Goal: Task Accomplishment & Management: Use online tool/utility

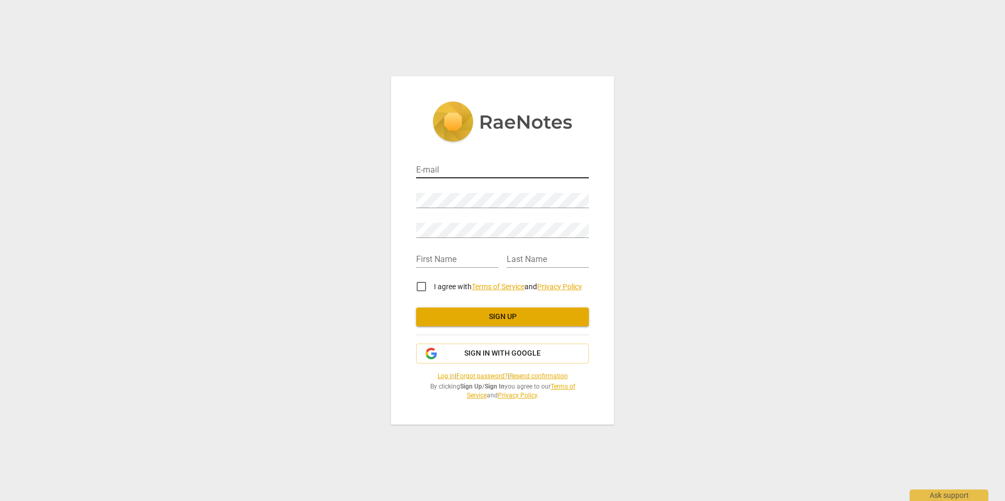
click at [436, 170] on input "email" at bounding box center [502, 170] width 173 height 15
type input "[EMAIL_ADDRESS][DOMAIN_NAME]"
type input "[PERSON_NAME]"
click at [421, 285] on input "I agree with Terms of Service and Privacy Policy" at bounding box center [421, 286] width 25 height 25
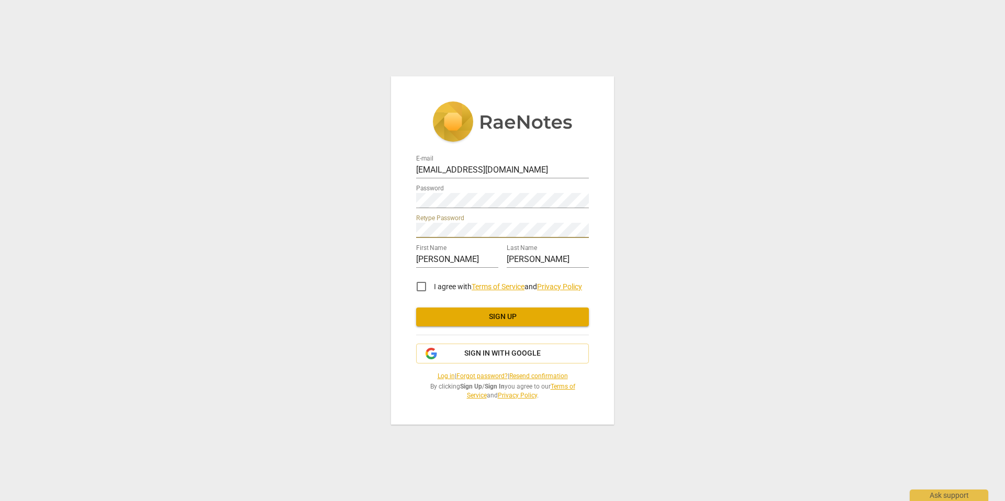
checkbox input "true"
click at [492, 354] on span "Sign in with Google" at bounding box center [502, 354] width 76 height 10
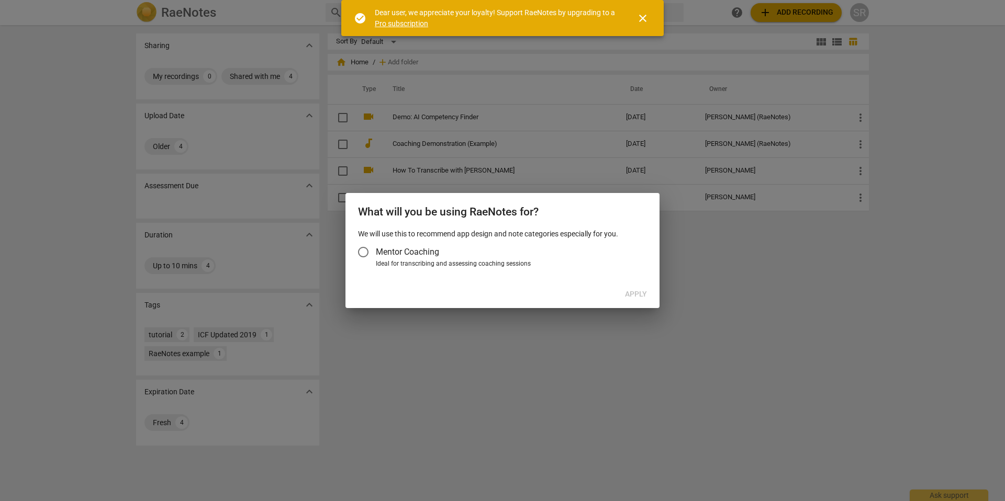
click at [363, 251] on input "Mentor Coaching" at bounding box center [363, 252] width 25 height 25
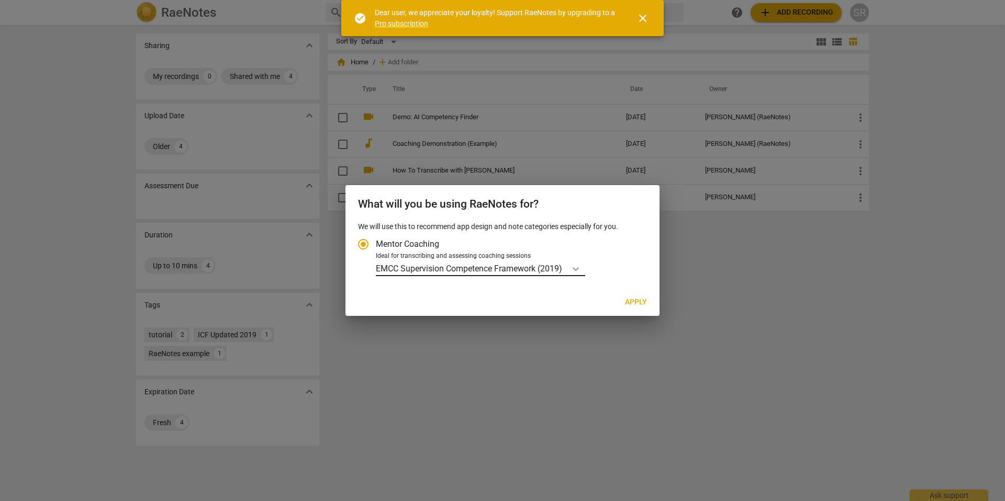
click at [581, 268] on icon "Account type" at bounding box center [575, 269] width 10 height 10
click at [0, 0] on input "Ideal for transcribing and assessing coaching sessions EMCC Supervision Compete…" at bounding box center [0, 0] width 0 height 0
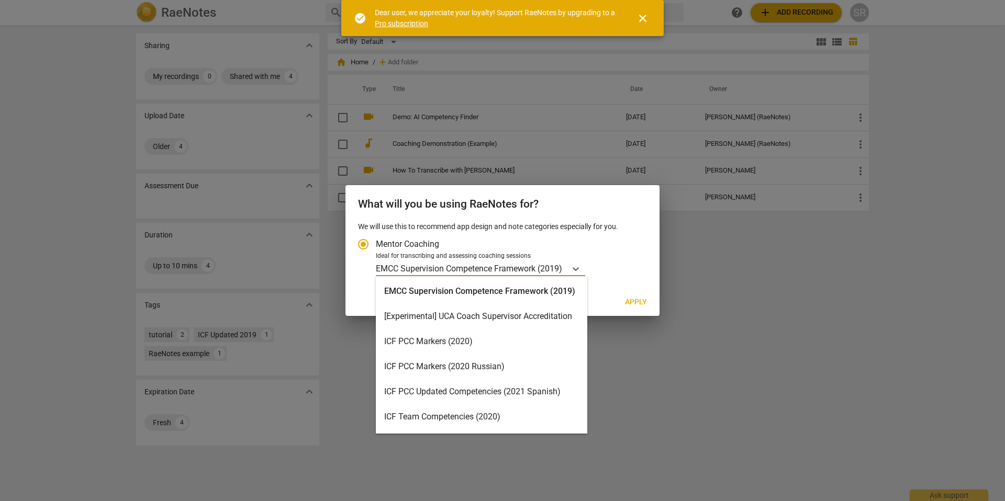
click at [475, 420] on div "ICF Team Competencies (2020)" at bounding box center [481, 417] width 211 height 25
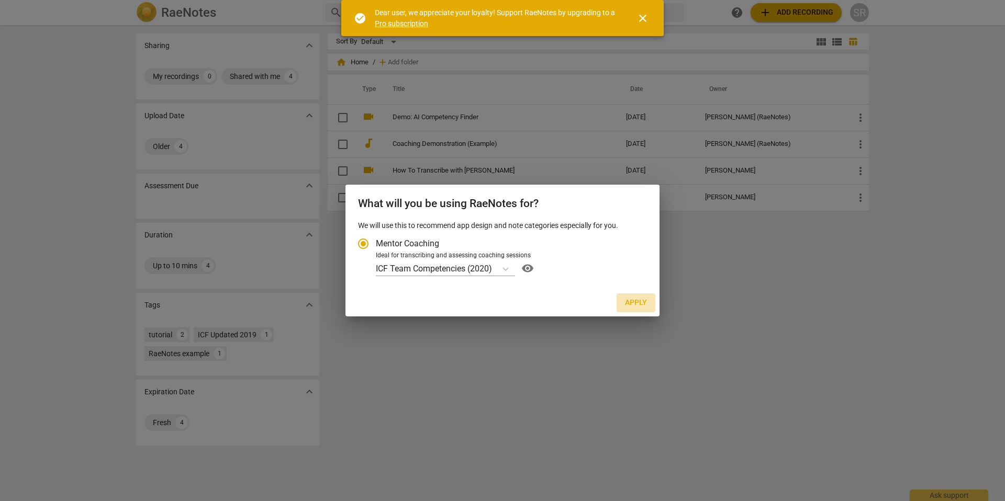
click at [637, 303] on span "Apply" at bounding box center [636, 303] width 22 height 10
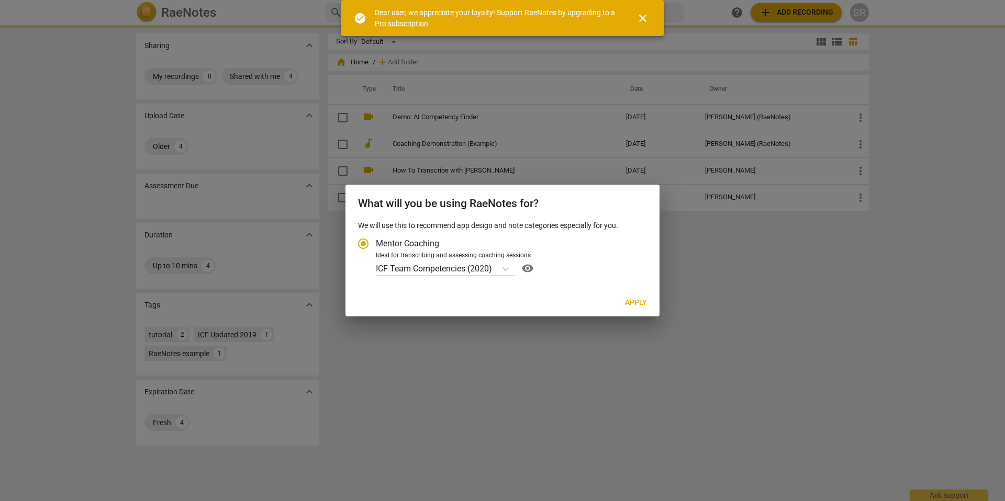
radio input "false"
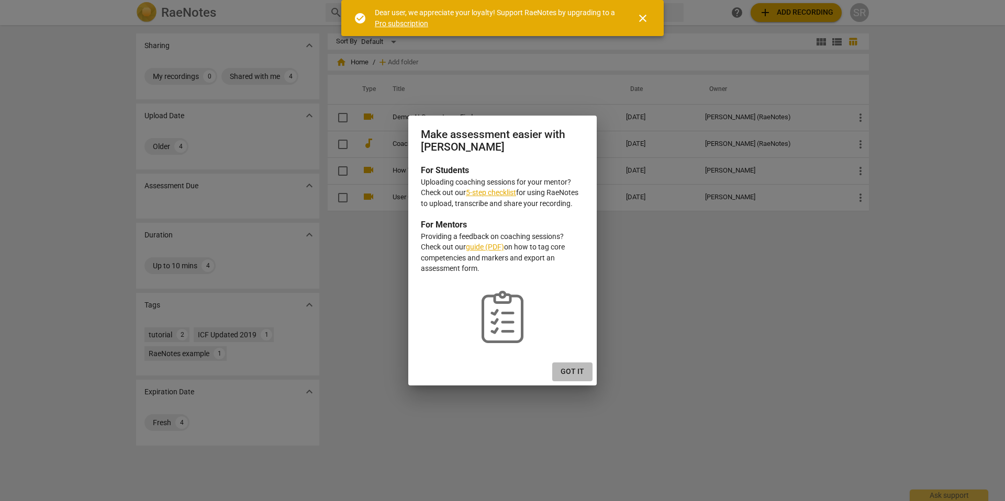
click at [579, 369] on span "Got it" at bounding box center [573, 372] width 24 height 10
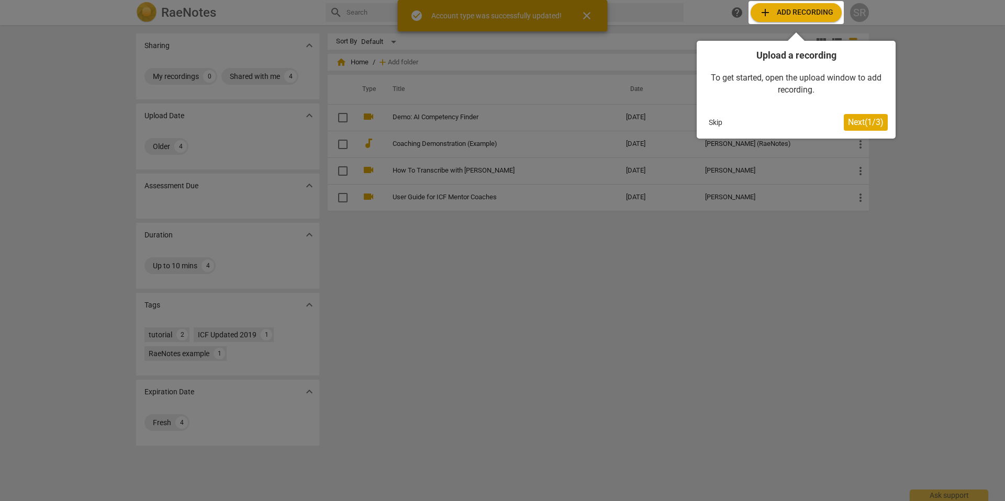
click at [863, 123] on span "Next ( 1 / 3 )" at bounding box center [866, 122] width 36 height 10
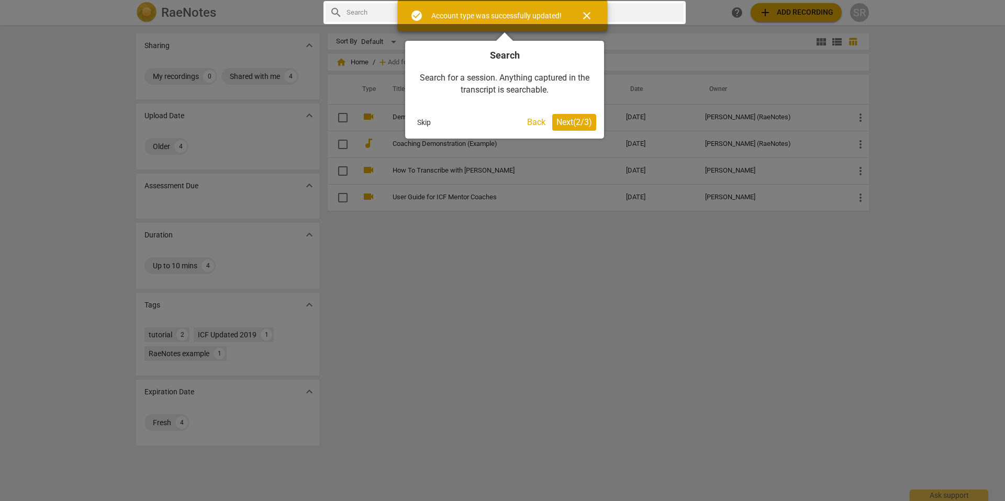
click at [570, 125] on span "Next ( 2 / 3 )" at bounding box center [574, 122] width 36 height 10
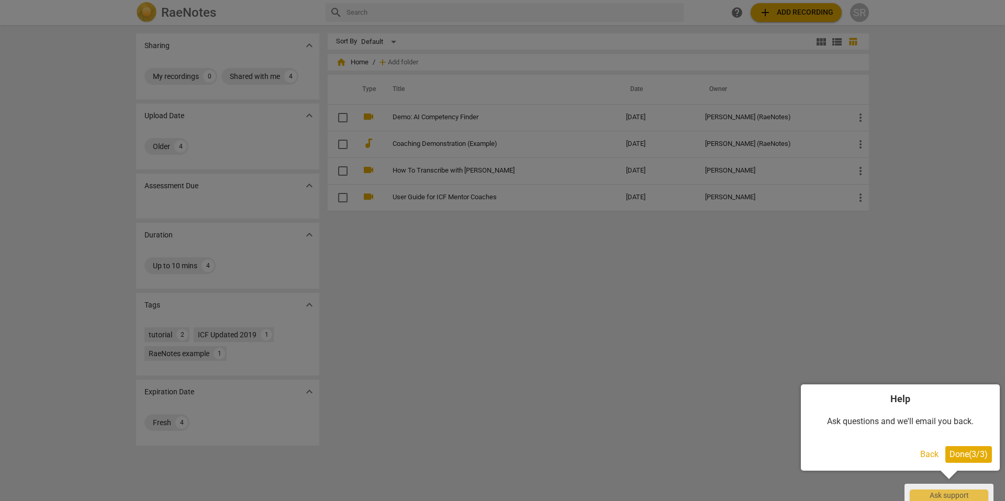
click at [382, 271] on div at bounding box center [502, 250] width 1005 height 501
click at [963, 455] on span "Done ( 3 / 3 )" at bounding box center [968, 455] width 38 height 10
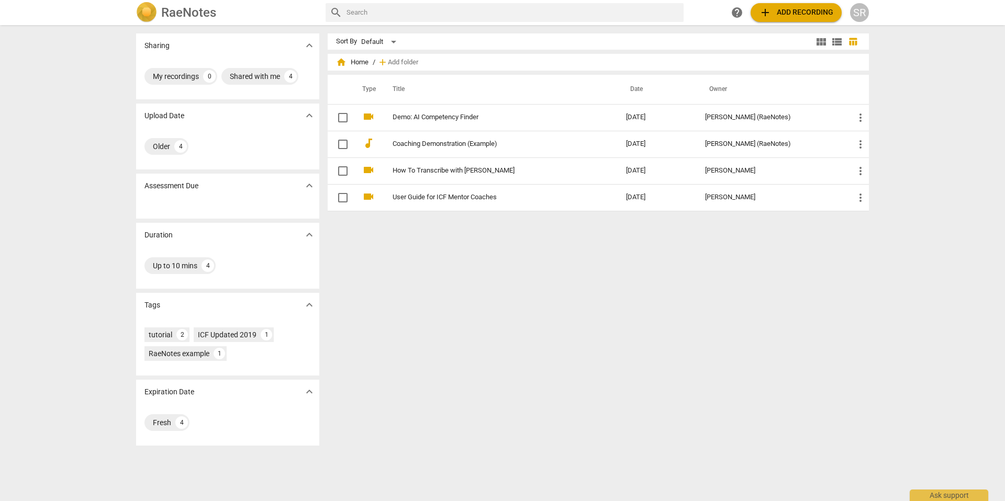
click at [785, 14] on span "add Add recording" at bounding box center [796, 12] width 74 height 13
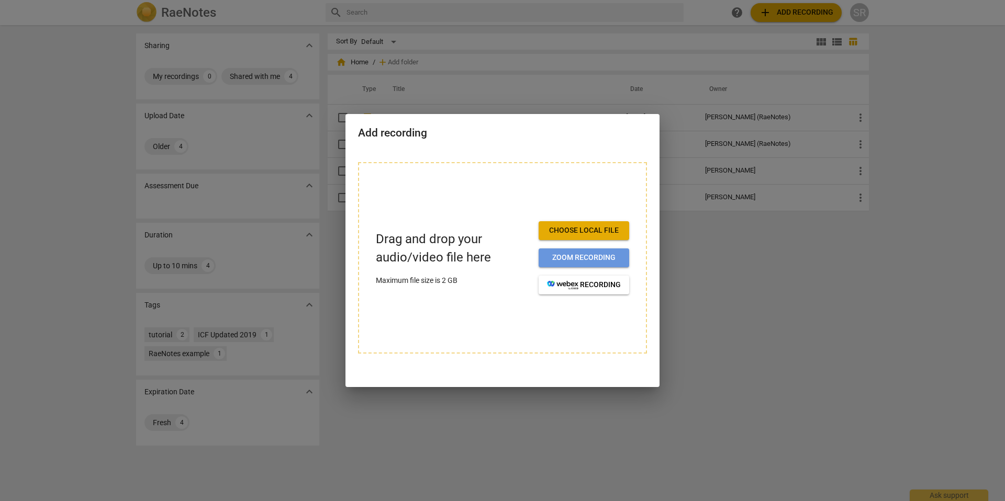
click at [573, 257] on span "Zoom recording" at bounding box center [584, 258] width 74 height 10
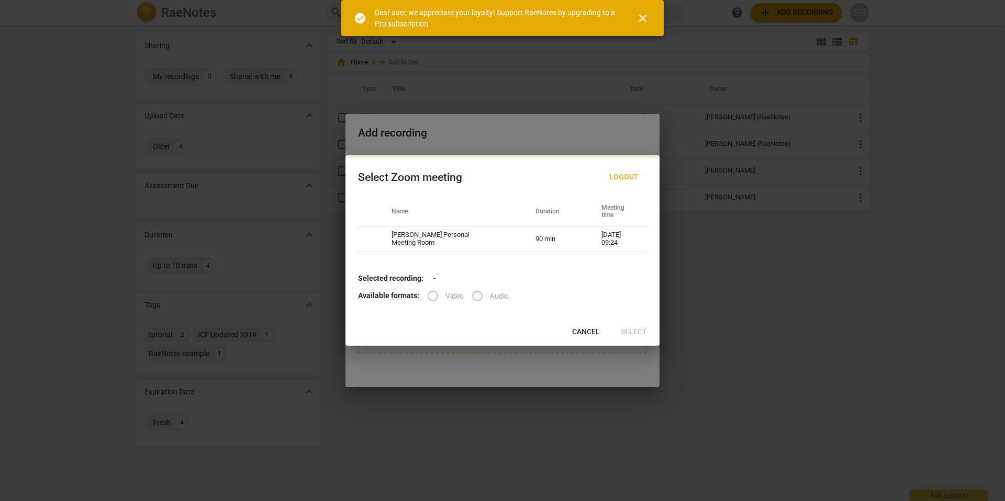
click at [432, 296] on label "Video" at bounding box center [441, 296] width 43 height 25
click at [640, 19] on span "close" at bounding box center [642, 18] width 13 height 13
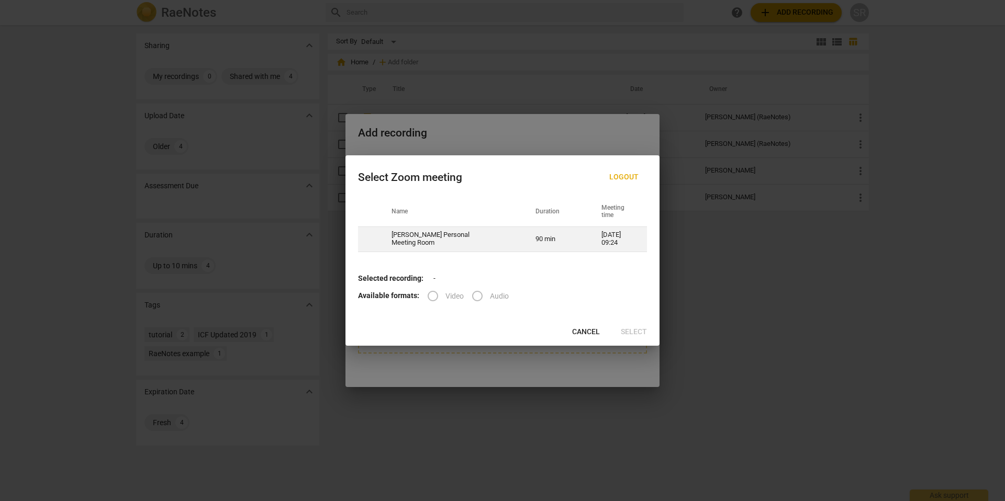
click at [439, 240] on td "Stevie Rabinowitz's Personal Meeting Room" at bounding box center [451, 239] width 144 height 25
radio input "true"
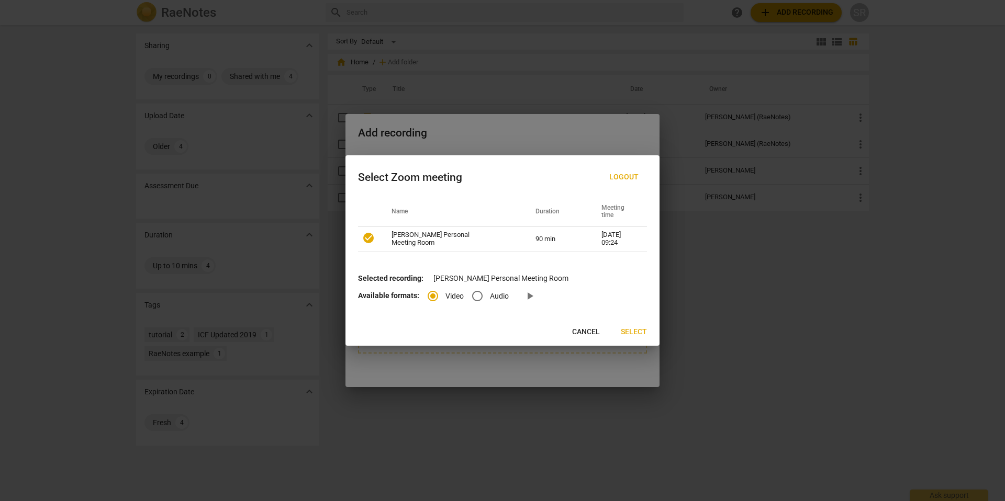
click at [476, 295] on input "Audio" at bounding box center [477, 296] width 25 height 25
click at [576, 331] on span "Cancel" at bounding box center [586, 332] width 28 height 10
radio input "false"
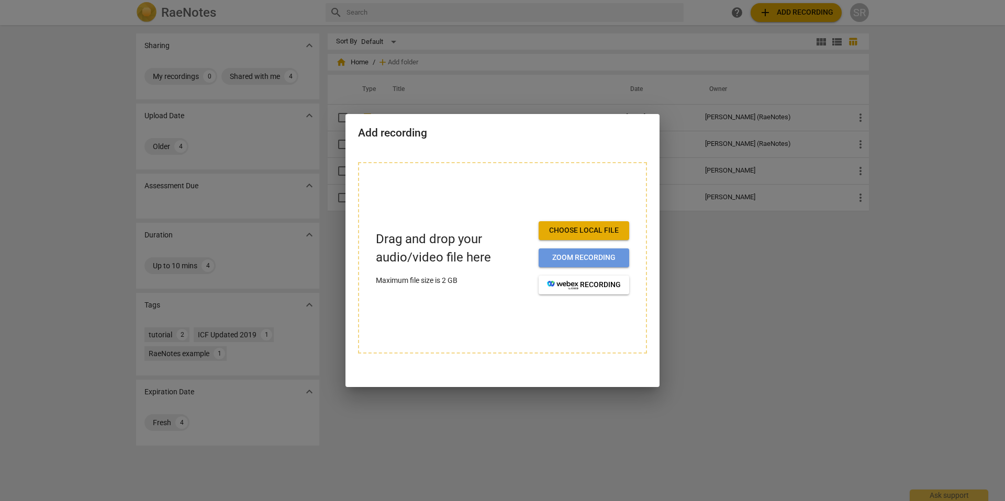
click at [586, 257] on span "Zoom recording" at bounding box center [584, 258] width 74 height 10
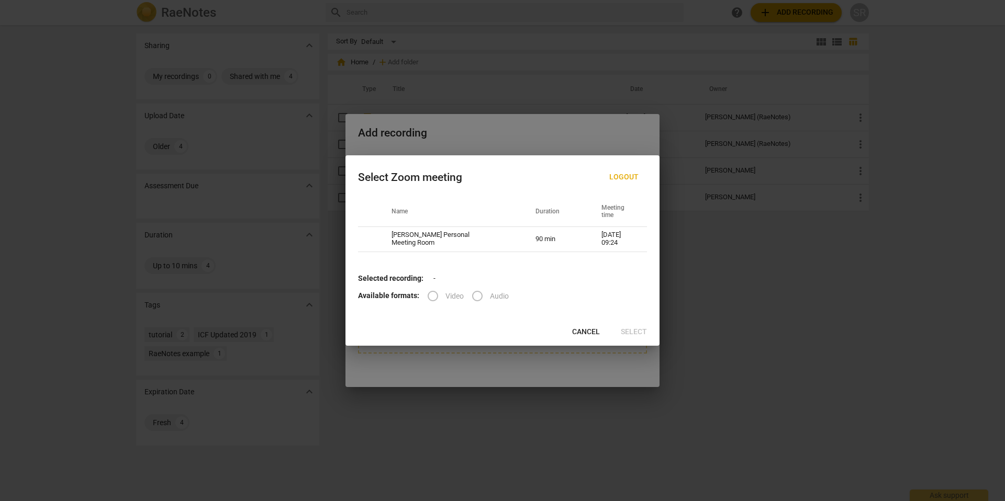
click at [583, 329] on span "Cancel" at bounding box center [586, 332] width 28 height 10
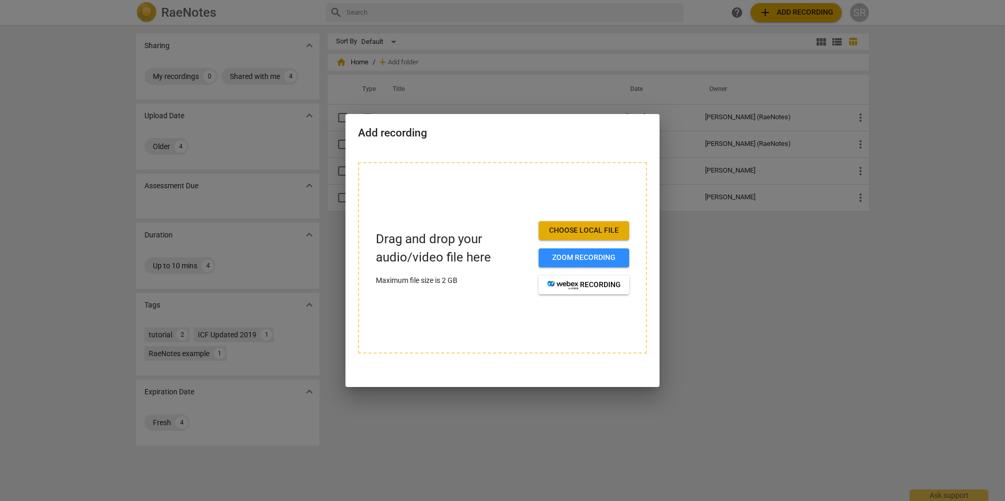
click at [595, 232] on span "Choose local file" at bounding box center [584, 231] width 74 height 10
click at [590, 230] on span "Choose local file" at bounding box center [584, 231] width 74 height 10
